Goal: Information Seeking & Learning: Learn about a topic

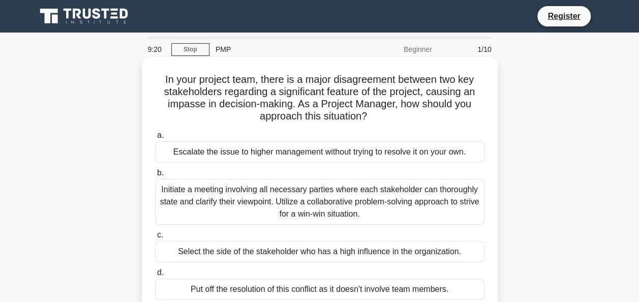
click at [220, 202] on div "Initiate a meeting involving all necessary parties where each stakeholder can t…" at bounding box center [320, 202] width 330 height 46
click at [155, 176] on input "b. Initiate a meeting involving all necessary parties where each stakeholder ca…" at bounding box center [155, 173] width 0 height 7
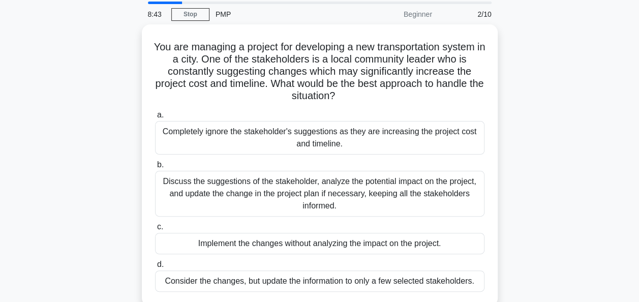
scroll to position [51, 0]
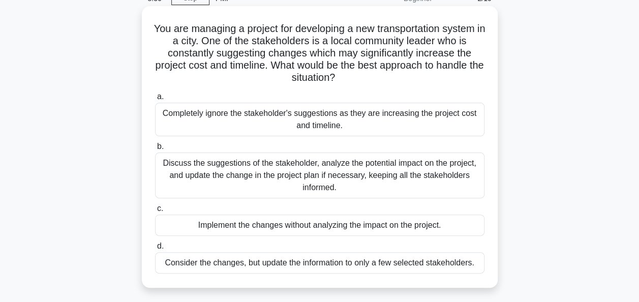
click at [185, 174] on div "Discuss the suggestions of the stakeholder, analyze the potential impact on the…" at bounding box center [320, 176] width 330 height 46
click at [155, 150] on input "b. Discuss the suggestions of the stakeholder, analyze the potential impact on …" at bounding box center [155, 146] width 0 height 7
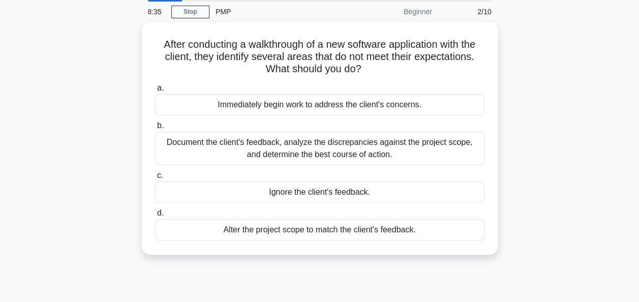
scroll to position [0, 0]
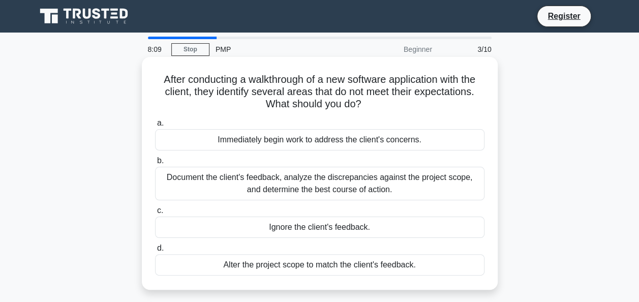
click at [234, 184] on div "Document the client's feedback, analyze the discrepancies against the project s…" at bounding box center [320, 184] width 330 height 34
click at [155, 164] on input "b. Document the client's feedback, analyze the discrepancies against the projec…" at bounding box center [155, 161] width 0 height 7
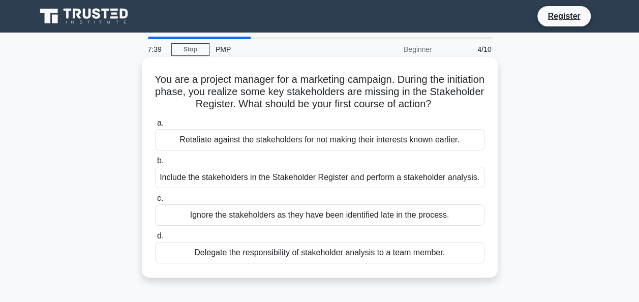
click at [257, 183] on div "Include the stakeholders in the Stakeholder Register and perform a stakeholder …" at bounding box center [320, 177] width 330 height 21
click at [155, 164] on input "b. Include the stakeholders in the Stakeholder Register and perform a stakehold…" at bounding box center [155, 161] width 0 height 7
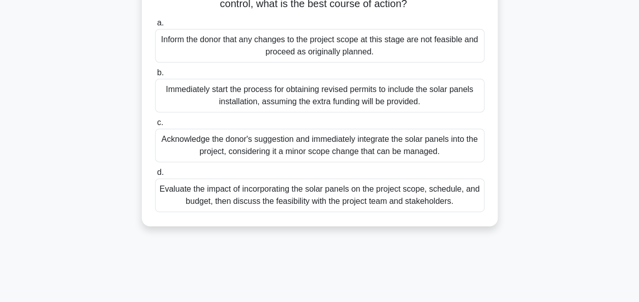
scroll to position [153, 0]
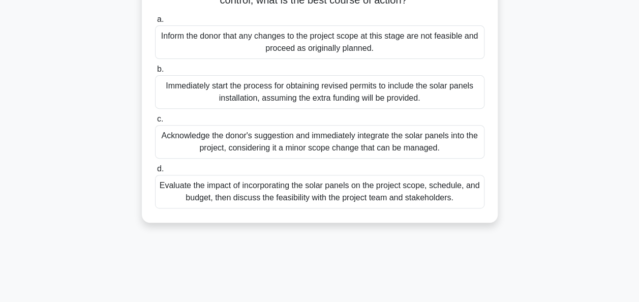
click at [268, 208] on div "Evaluate the impact of incorporating the solar panels on the project scope, sch…" at bounding box center [320, 192] width 330 height 34
click at [155, 172] on input "d. Evaluate the impact of incorporating the solar panels on the project scope, …" at bounding box center [155, 169] width 0 height 7
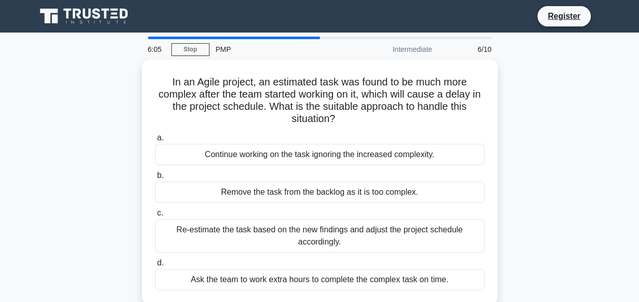
scroll to position [51, 0]
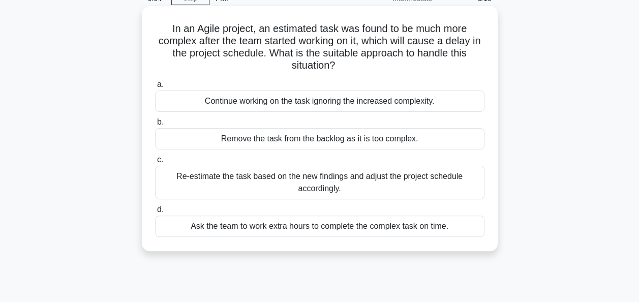
click at [259, 182] on div "Re-estimate the task based on the new findings and adjust the project schedule …" at bounding box center [320, 183] width 330 height 34
click at [155, 163] on input "c. Re-estimate the task based on the new findings and adjust the project schedu…" at bounding box center [155, 160] width 0 height 7
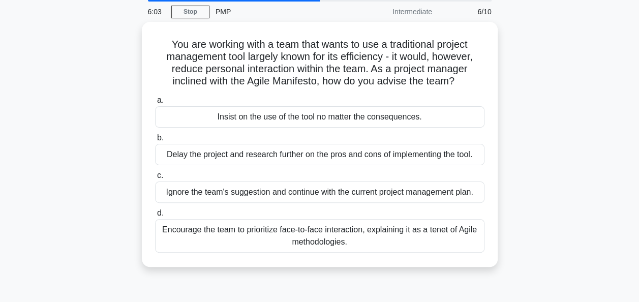
scroll to position [0, 0]
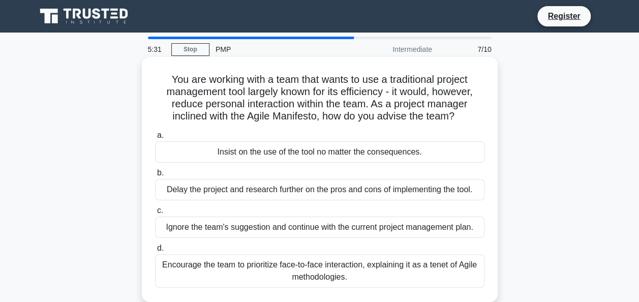
click at [329, 273] on div "Encourage the team to prioritize face-to-face interaction, explaining it as a t…" at bounding box center [320, 271] width 330 height 34
click at [155, 252] on input "d. Encourage the team to prioritize face-to-face interaction, explaining it as …" at bounding box center [155, 248] width 0 height 7
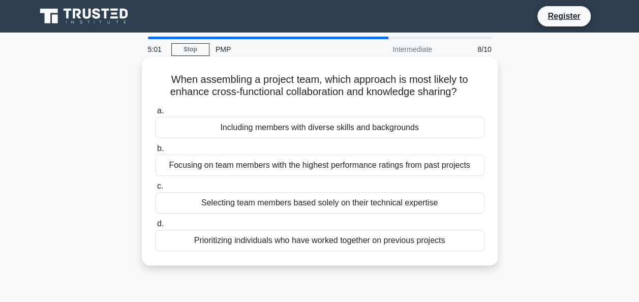
click at [301, 237] on div "Prioritizing individuals who have worked together on previous projects" at bounding box center [320, 240] width 330 height 21
click at [155, 227] on input "d. Prioritizing individuals who have worked together on previous projects" at bounding box center [155, 224] width 0 height 7
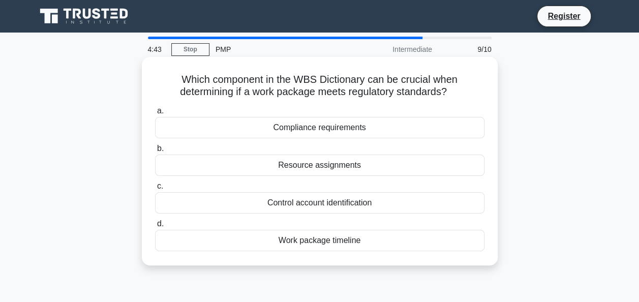
click at [319, 128] on div "Compliance requirements" at bounding box center [320, 127] width 330 height 21
click at [155, 114] on input "a. Compliance requirements" at bounding box center [155, 111] width 0 height 7
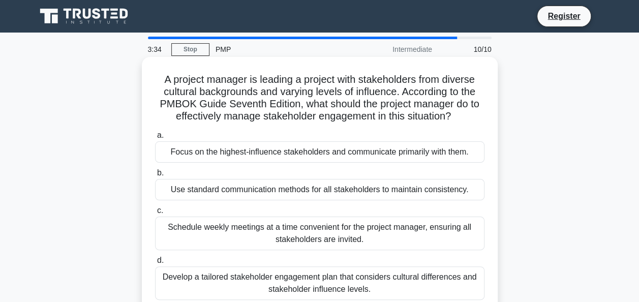
click at [332, 240] on div "Schedule weekly meetings at a time convenient for the project manager, ensuring…" at bounding box center [320, 234] width 330 height 34
click at [155, 214] on input "c. Schedule weekly meetings at a time convenient for the project manager, ensur…" at bounding box center [155, 210] width 0 height 7
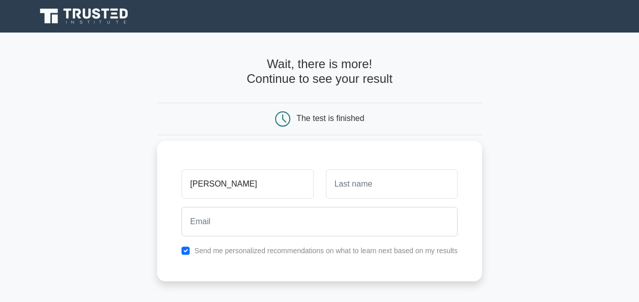
type input "[PERSON_NAME]"
type input "Ghosh"
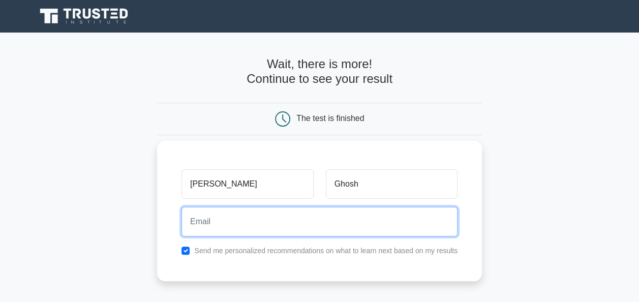
click at [252, 221] on input "email" at bounding box center [320, 221] width 276 height 29
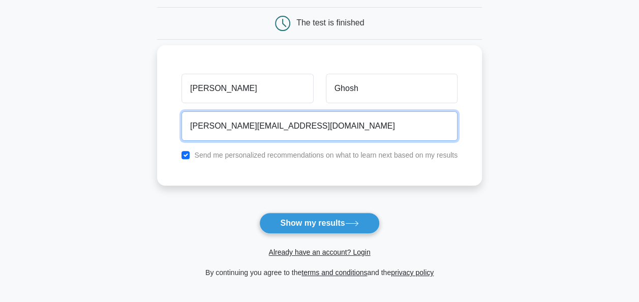
scroll to position [153, 0]
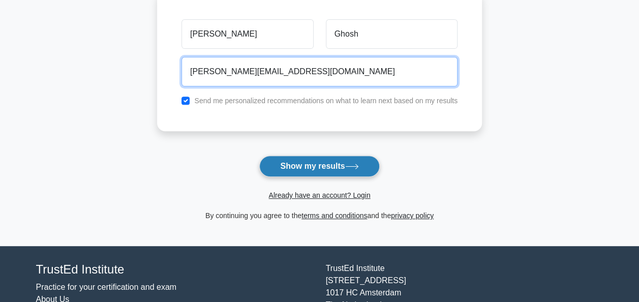
type input "[PERSON_NAME][EMAIL_ADDRESS][DOMAIN_NAME]"
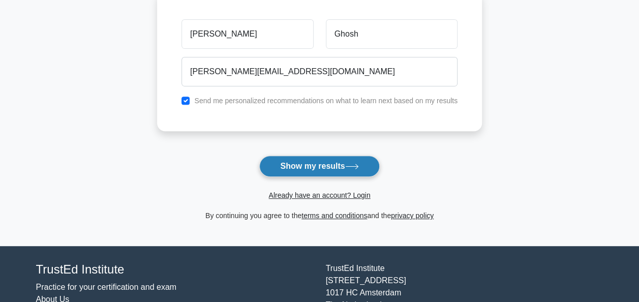
click at [299, 171] on button "Show my results" at bounding box center [319, 166] width 120 height 21
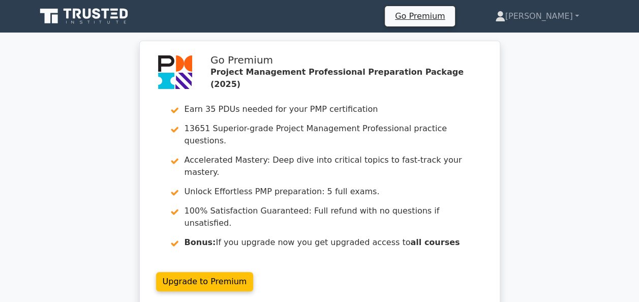
click at [593, 186] on div "Go Premium Project Management Professional Preparation Package (2025) Earn 35 P…" at bounding box center [319, 181] width 639 height 280
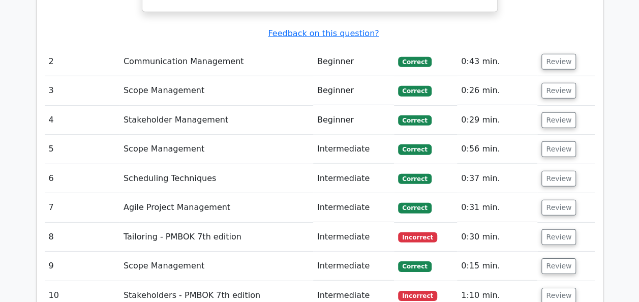
scroll to position [1424, 0]
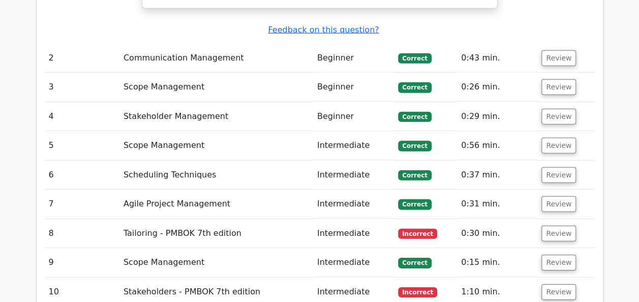
click at [207, 219] on td "Tailoring - PMBOK 7th edition" at bounding box center [216, 233] width 194 height 29
click at [236, 278] on td "Stakeholders - PMBOK 7th edition" at bounding box center [216, 292] width 194 height 29
